Goal: Communication & Community: Connect with others

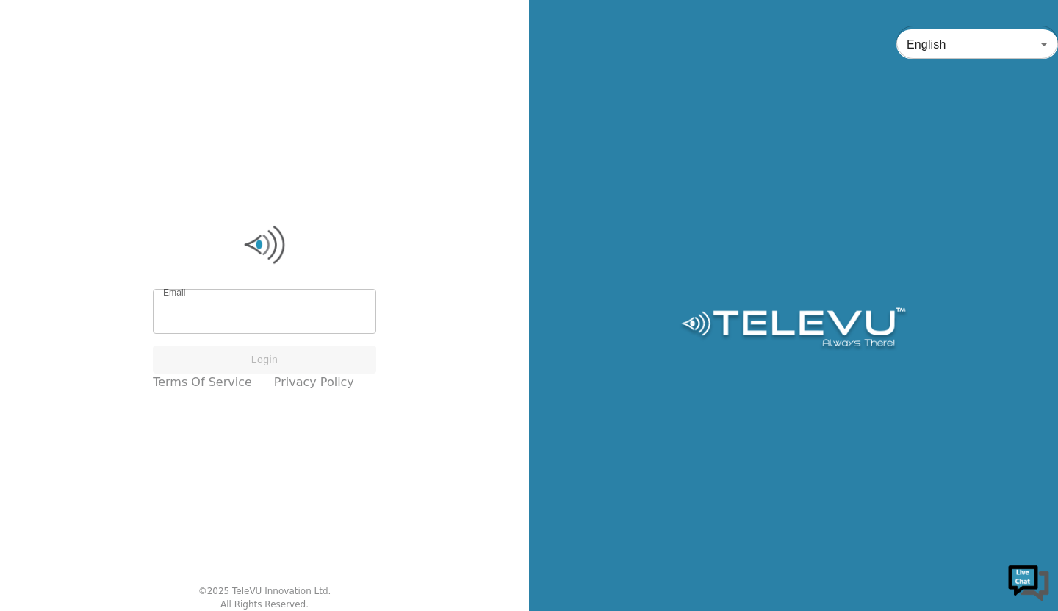
type input "[EMAIL_ADDRESS][PERSON_NAME][DOMAIN_NAME]"
click at [276, 320] on input "[EMAIL_ADDRESS][PERSON_NAME][DOMAIN_NAME]" at bounding box center [264, 313] width 223 height 41
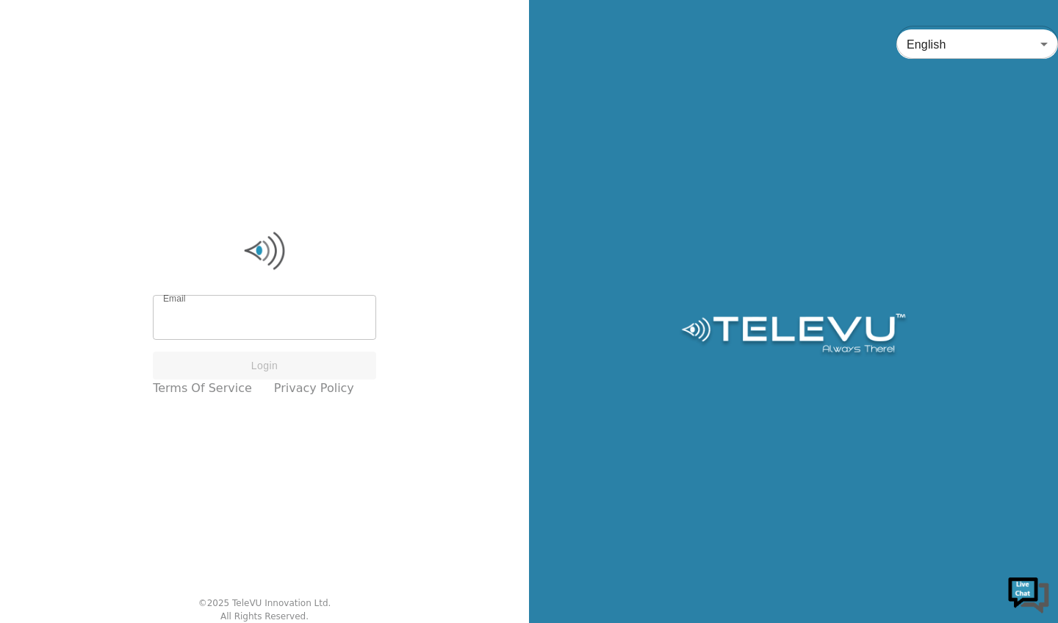
type input "[EMAIL_ADDRESS][PERSON_NAME][DOMAIN_NAME]"
click at [279, 319] on input "[EMAIL_ADDRESS][PERSON_NAME][DOMAIN_NAME]" at bounding box center [264, 318] width 223 height 41
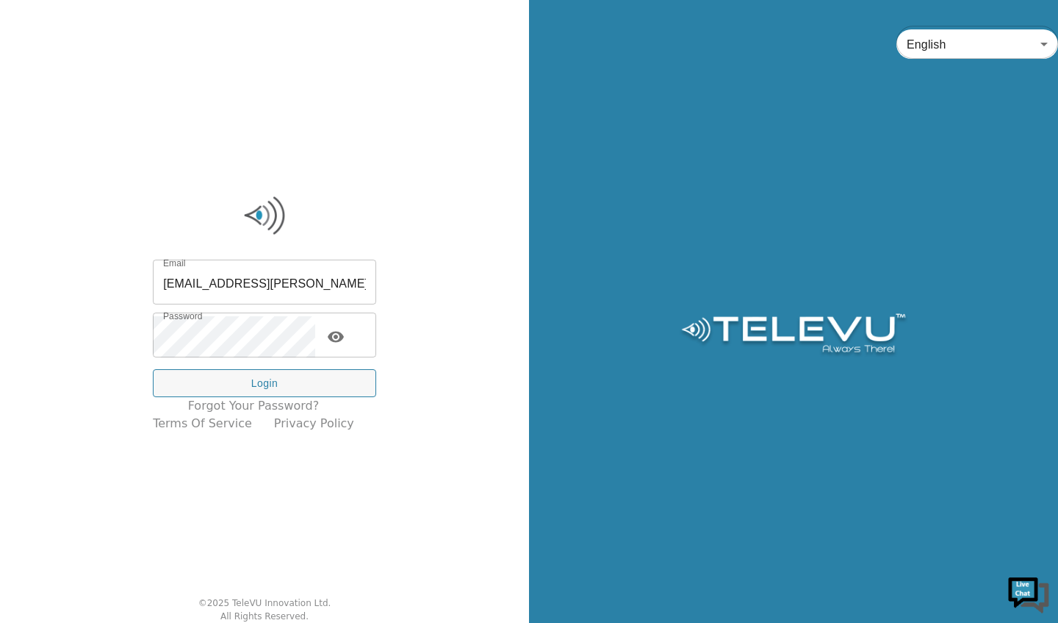
click at [273, 285] on input "[EMAIL_ADDRESS][PERSON_NAME][DOMAIN_NAME]" at bounding box center [264, 283] width 223 height 41
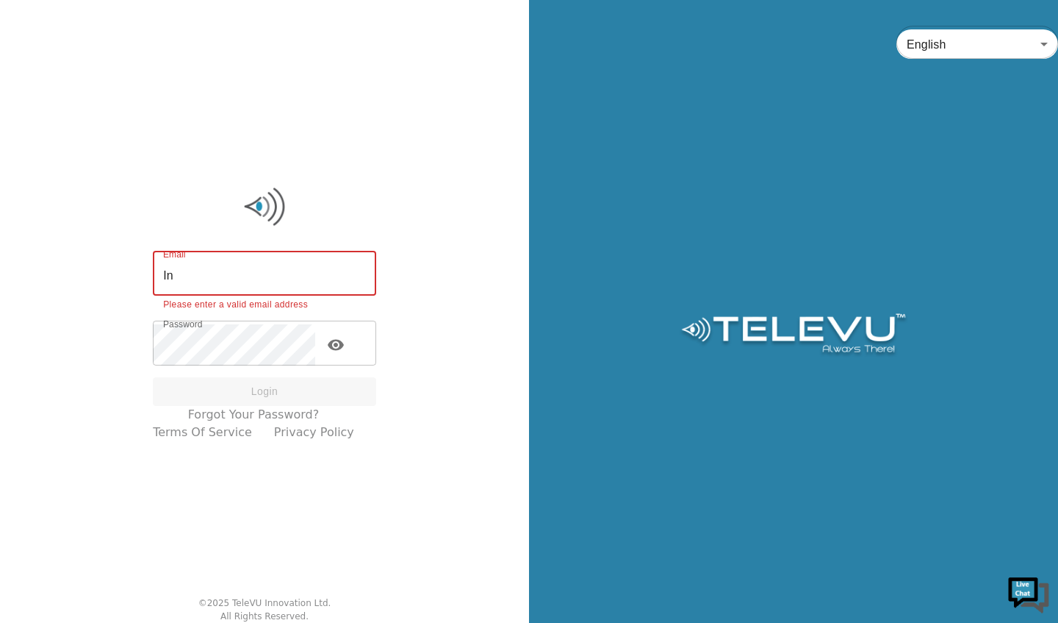
type input "I"
type input "S"
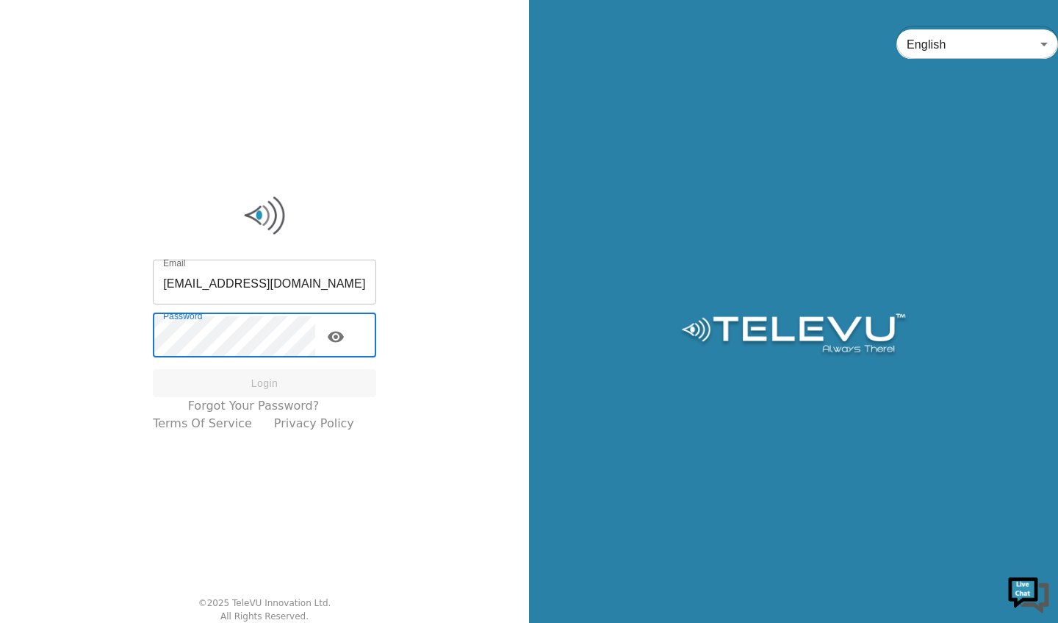
click at [348, 345] on button "toggle password visibility" at bounding box center [335, 336] width 29 height 29
click at [345, 337] on icon "toggle password visibility" at bounding box center [336, 337] width 18 height 18
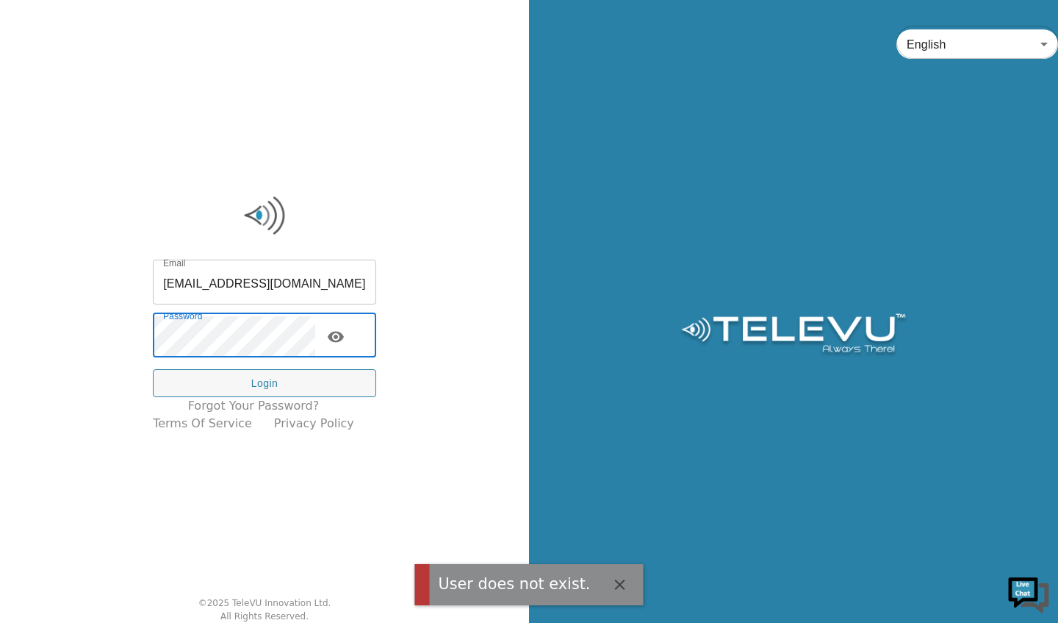
click at [267, 387] on button "Login" at bounding box center [264, 383] width 223 height 29
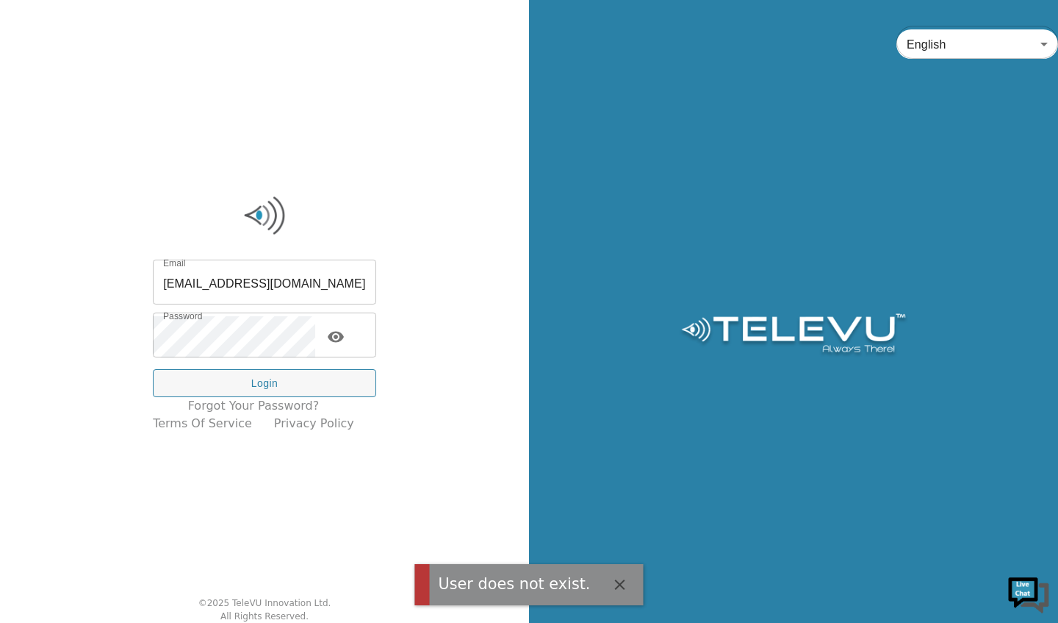
click at [344, 336] on icon "toggle password visibility" at bounding box center [336, 336] width 16 height 11
click at [263, 380] on button "Login" at bounding box center [264, 383] width 223 height 29
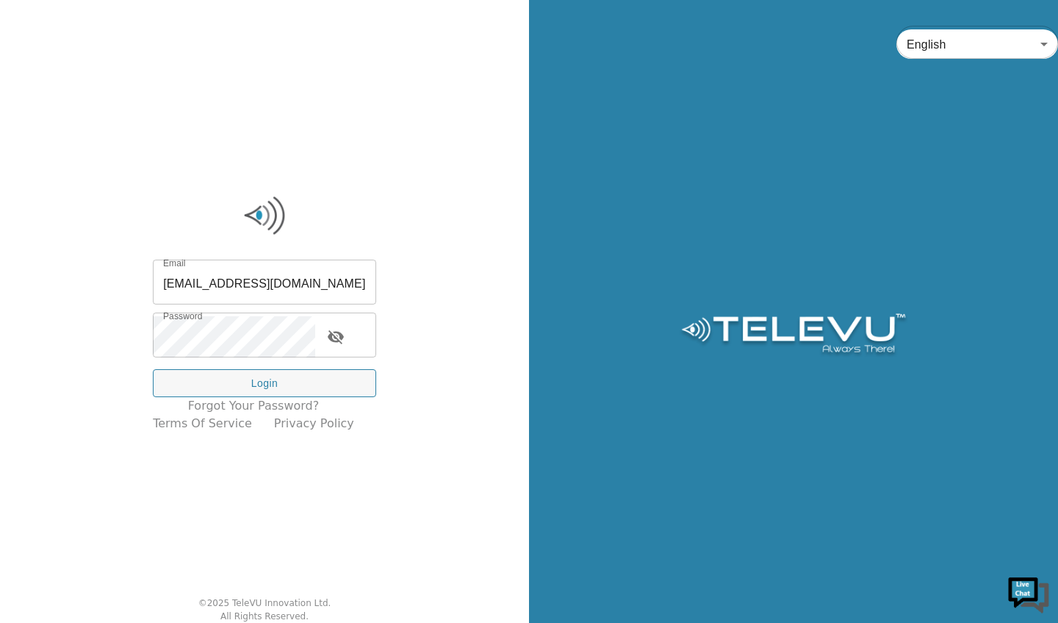
click at [329, 286] on input "[EMAIL_ADDRESS][DOMAIN_NAME]" at bounding box center [264, 283] width 223 height 41
click at [353, 287] on input "[EMAIL_ADDRESS][DOMAIN_NAME]" at bounding box center [264, 283] width 223 height 41
click at [279, 291] on input "[EMAIL_ADDRESS][DOMAIN_NAME]" at bounding box center [264, 283] width 223 height 41
click at [287, 287] on input "[EMAIL_ADDRESS][DOMAIN_NAME]" at bounding box center [264, 283] width 223 height 41
click at [281, 290] on input "[EMAIL_ADDRESS][DOMAIN_NAME]" at bounding box center [264, 283] width 223 height 41
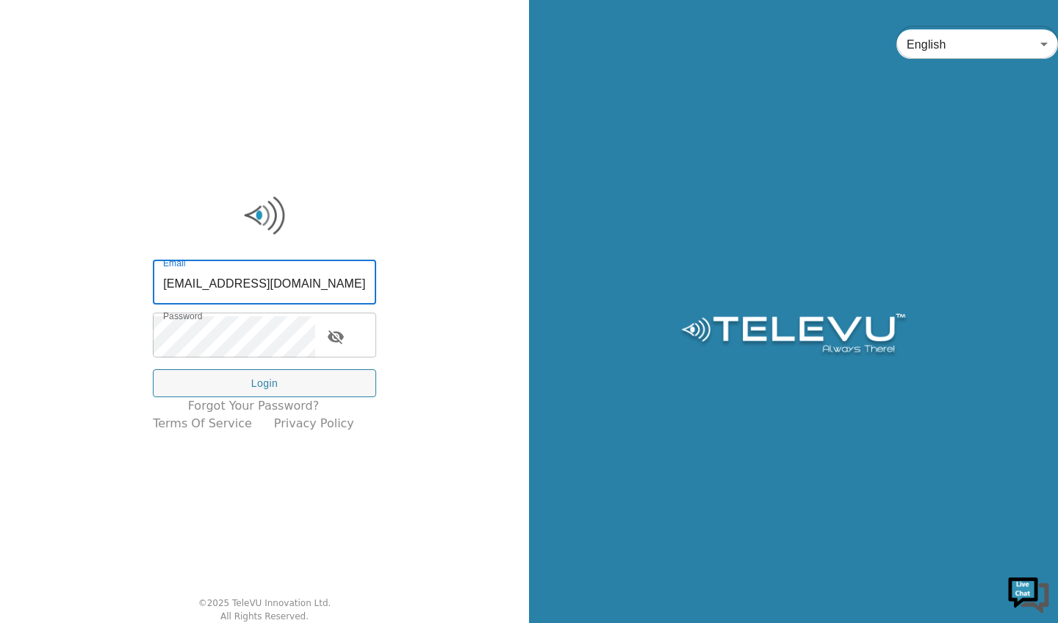
click at [286, 289] on input "[EMAIL_ADDRESS][DOMAIN_NAME]" at bounding box center [264, 283] width 223 height 41
type input "[EMAIL_ADDRESS][DOMAIN_NAME]"
click at [276, 385] on button "Login" at bounding box center [264, 383] width 223 height 29
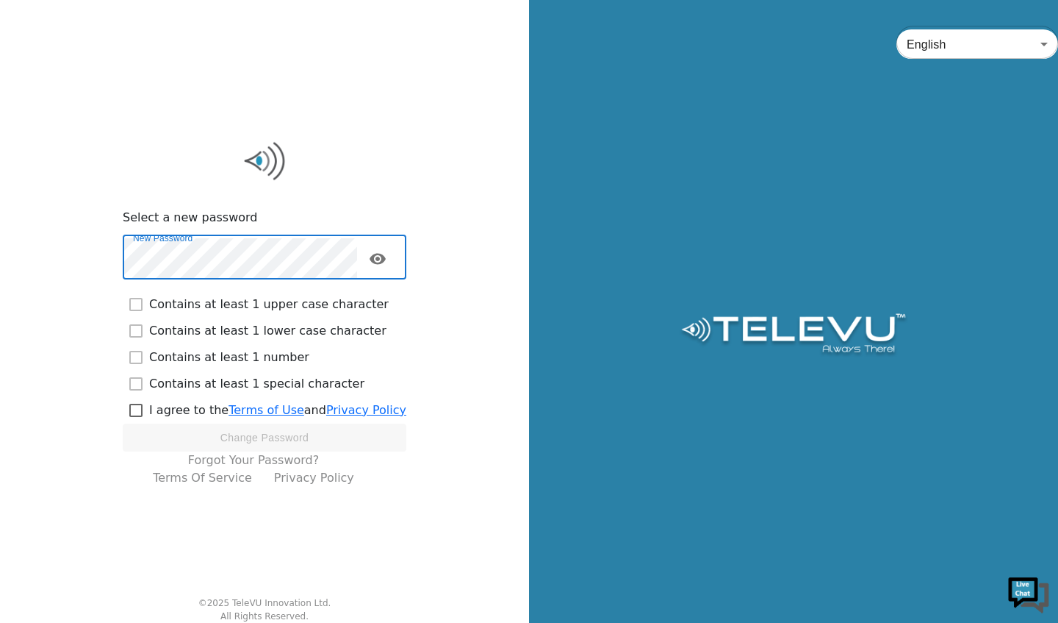
checkbox input "true"
click at [386, 258] on icon "toggle password visibility" at bounding box center [378, 258] width 16 height 11
checkbox input "true"
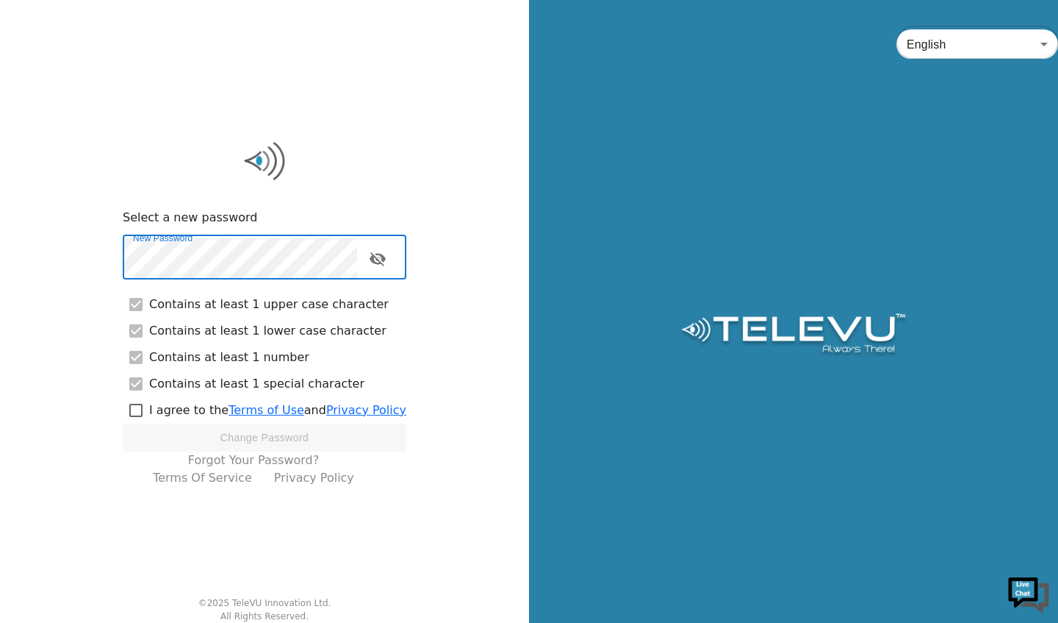
click at [143, 410] on input "checkbox" at bounding box center [136, 410] width 26 height 26
checkbox input "true"
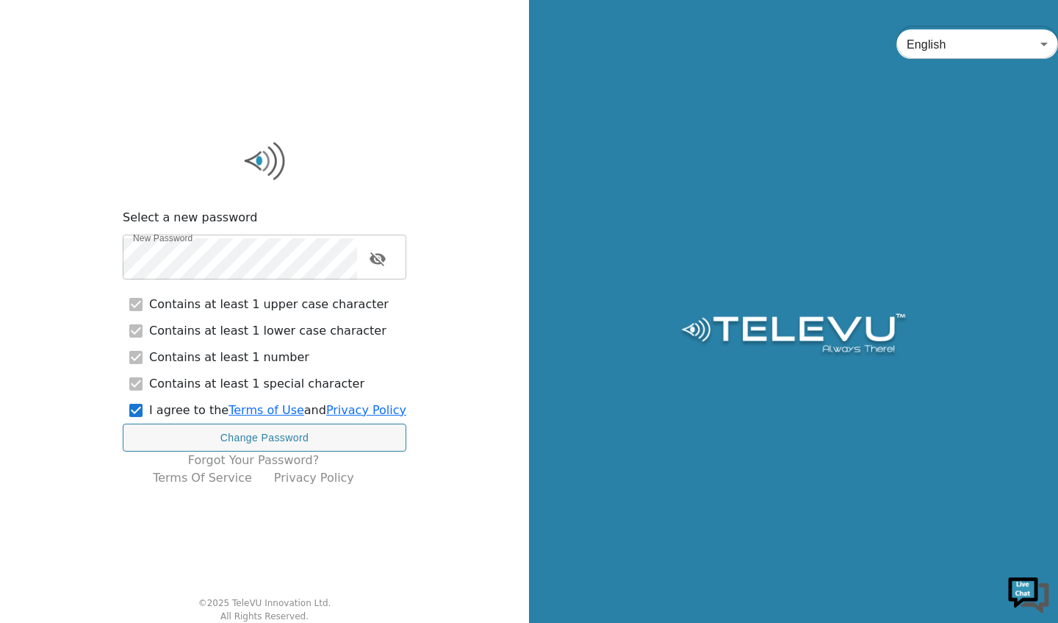
click at [325, 440] on button "Change Password" at bounding box center [265, 437] width 284 height 29
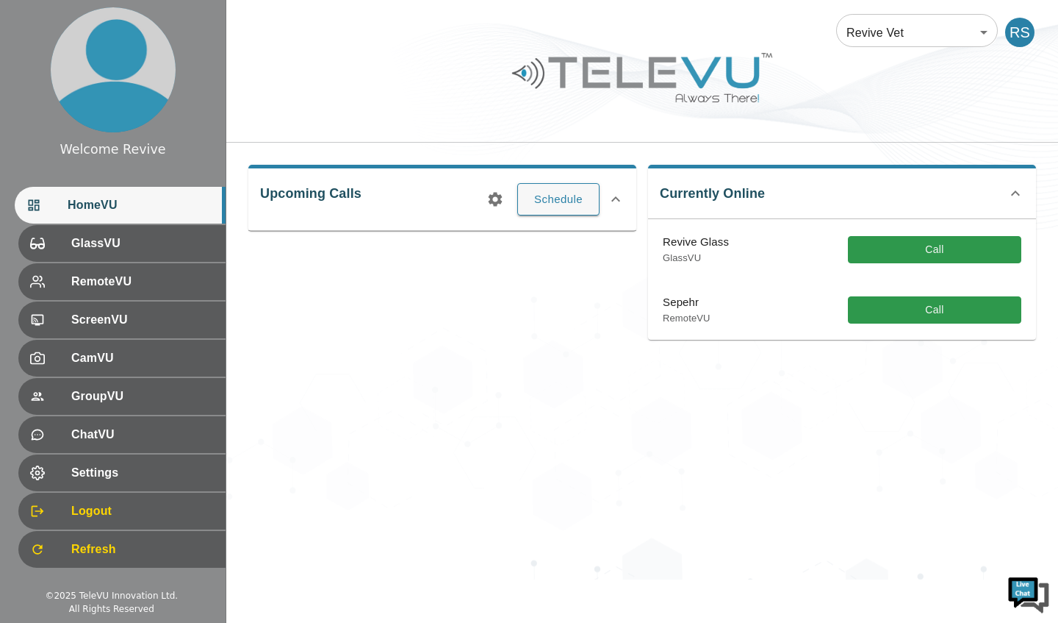
click at [942, 309] on button "Call" at bounding box center [934, 309] width 173 height 27
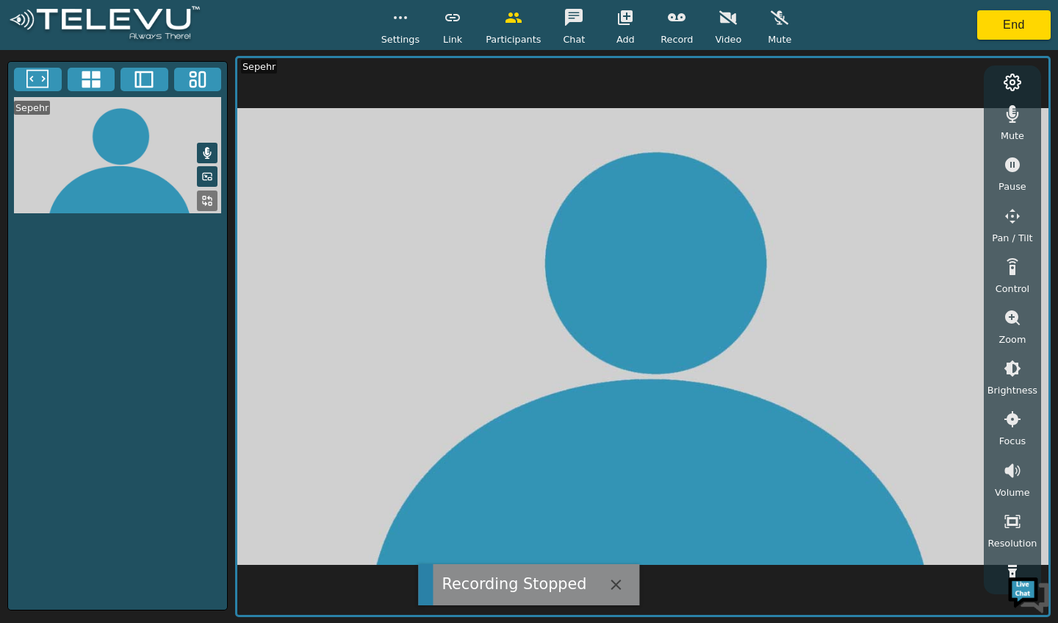
click at [610, 584] on icon "button" at bounding box center [617, 584] width 18 height 18
